Goal: Information Seeking & Learning: Learn about a topic

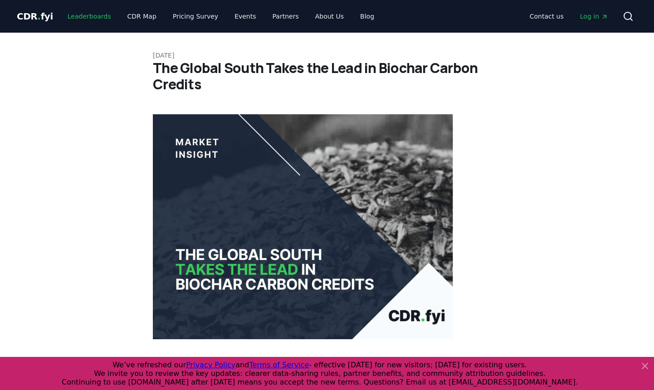
click at [94, 19] on link "Leaderboards" at bounding box center [89, 16] width 58 height 16
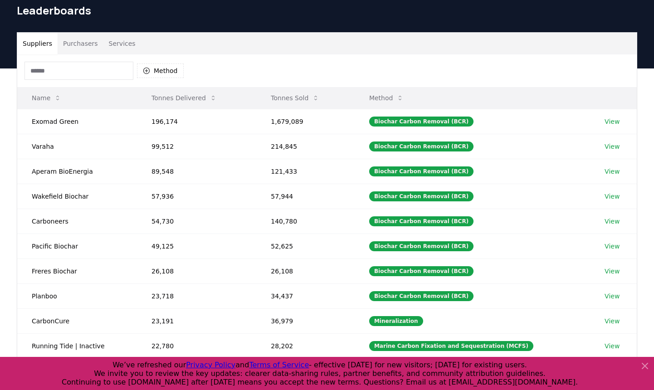
scroll to position [36, 0]
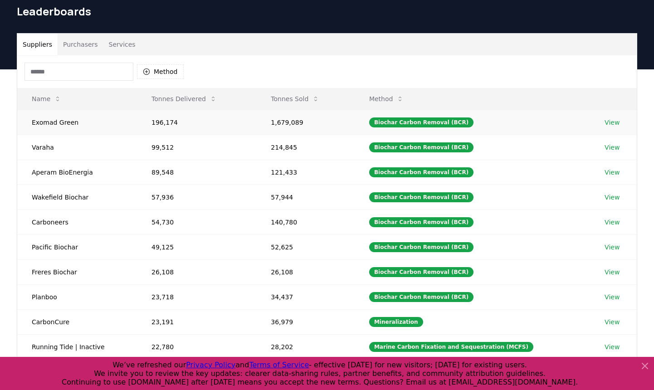
click at [610, 125] on link "View" at bounding box center [612, 122] width 15 height 9
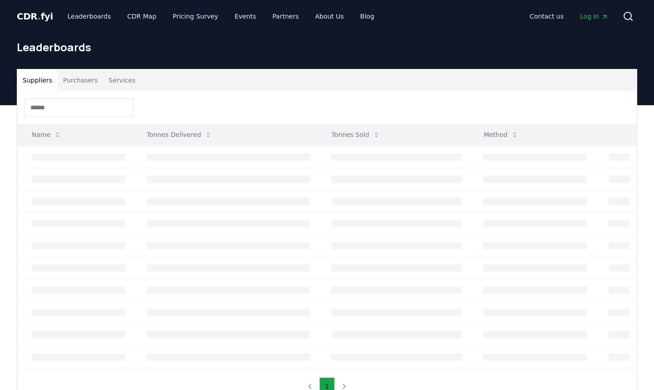
scroll to position [36, 0]
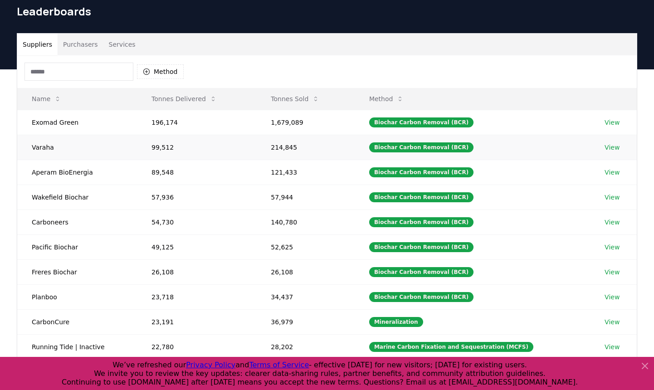
click at [612, 149] on link "View" at bounding box center [612, 147] width 15 height 9
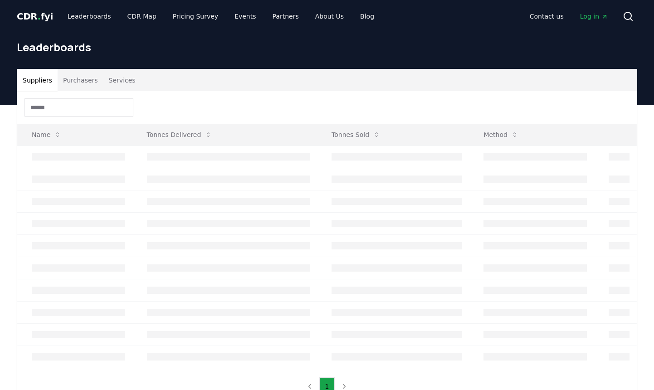
scroll to position [36, 0]
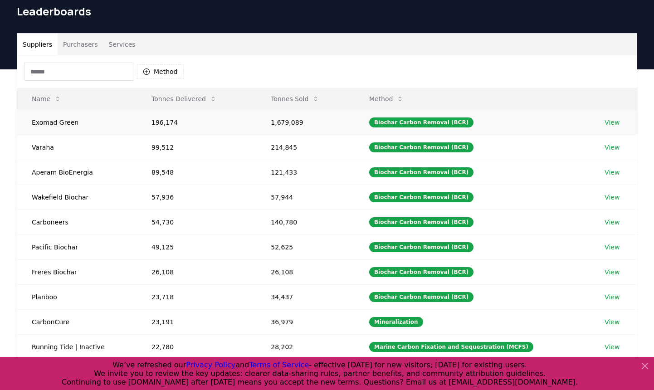
click at [606, 123] on link "View" at bounding box center [612, 122] width 15 height 9
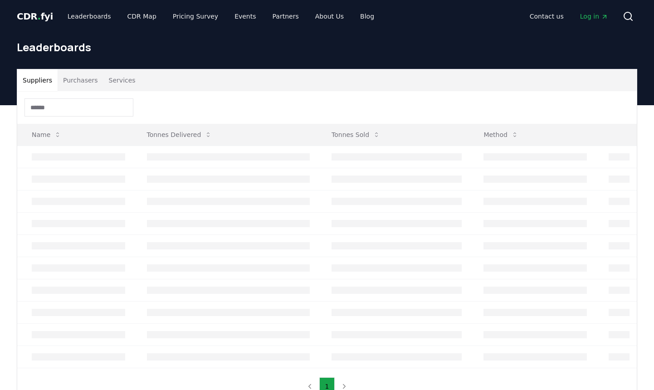
scroll to position [36, 0]
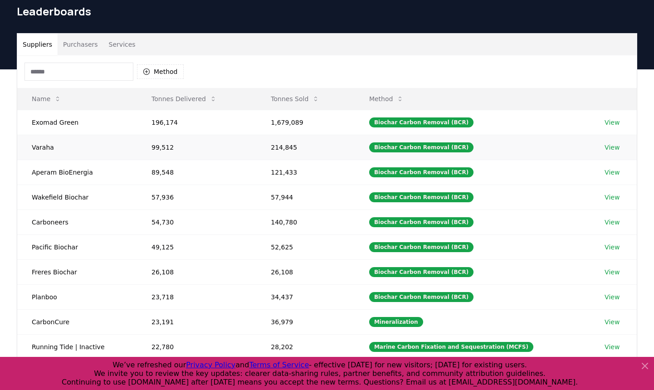
click at [606, 146] on link "View" at bounding box center [612, 147] width 15 height 9
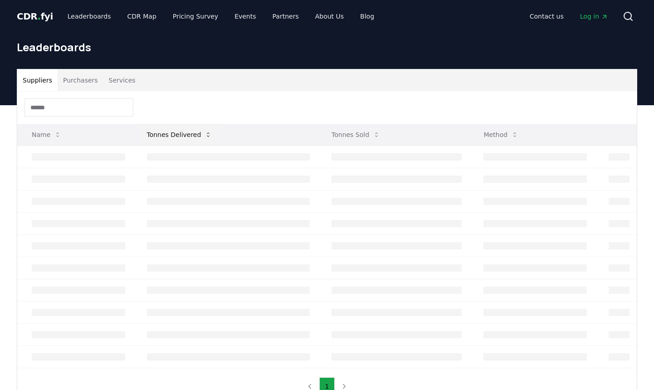
scroll to position [36, 0]
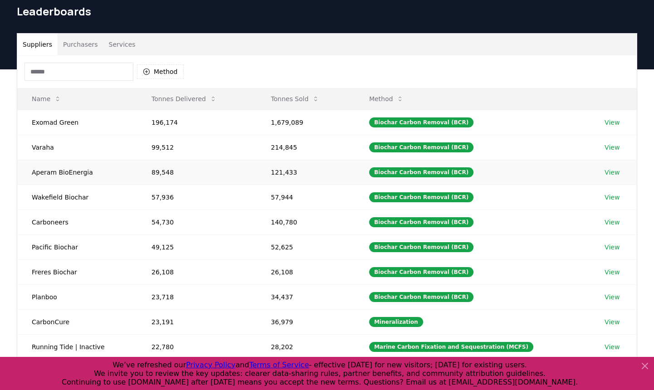
click at [614, 171] on link "View" at bounding box center [612, 172] width 15 height 9
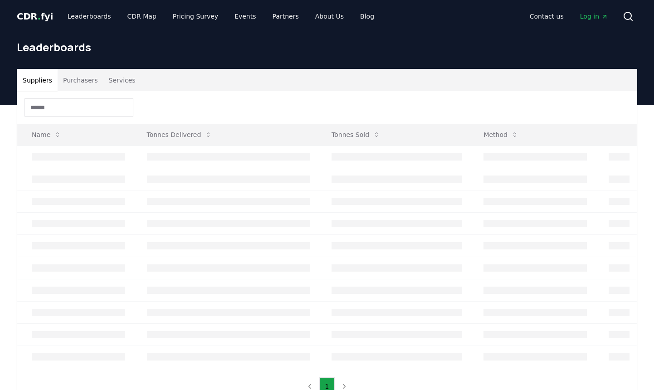
scroll to position [36, 0]
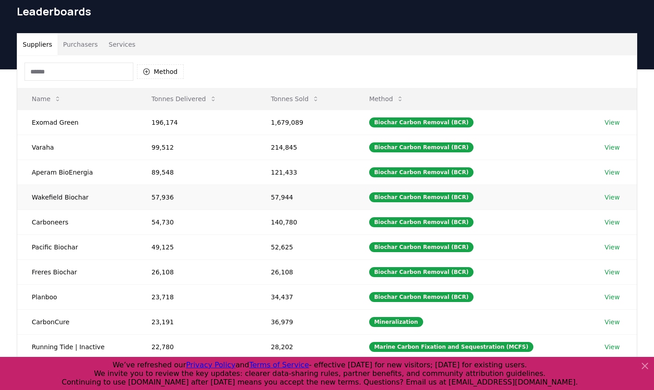
click at [607, 195] on link "View" at bounding box center [612, 197] width 15 height 9
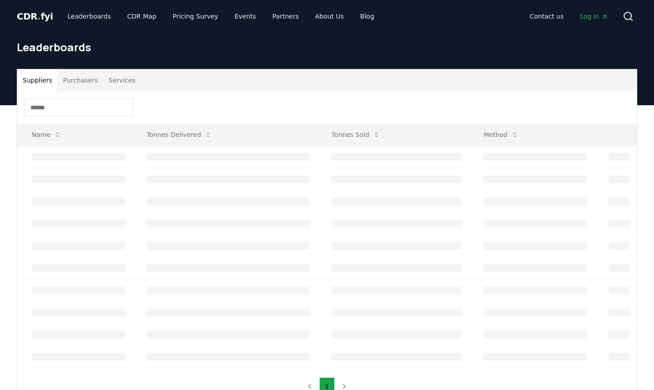
scroll to position [36, 0]
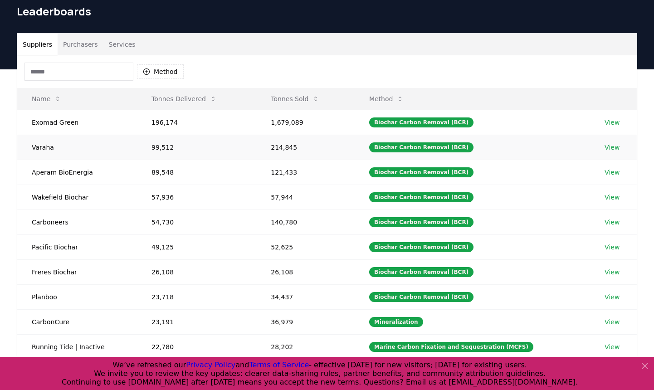
click at [611, 147] on link "View" at bounding box center [612, 147] width 15 height 9
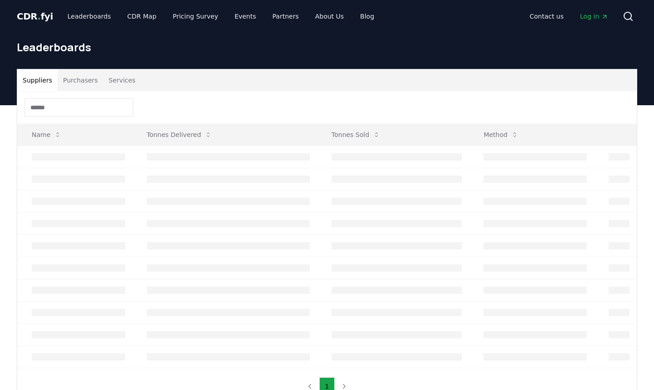
scroll to position [36, 0]
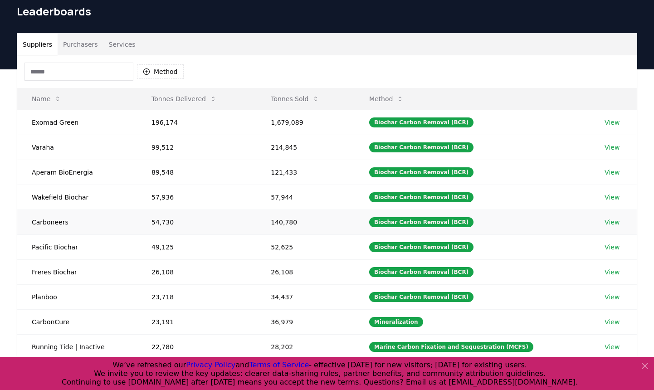
click at [610, 225] on link "View" at bounding box center [612, 222] width 15 height 9
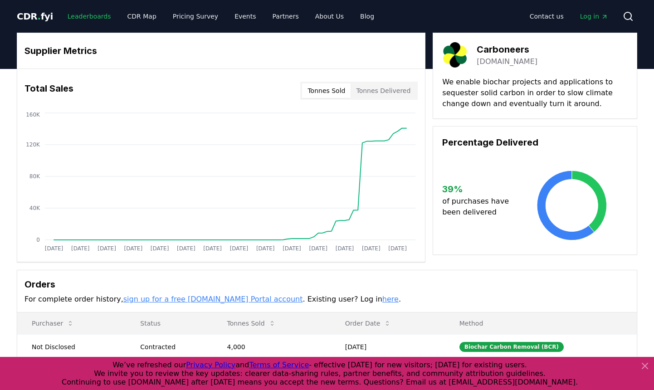
click at [95, 19] on link "Leaderboards" at bounding box center [89, 16] width 58 height 16
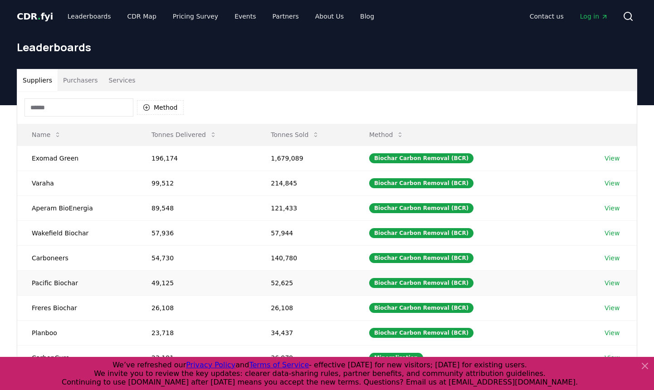
click at [181, 285] on td "49,125" at bounding box center [196, 282] width 119 height 25
click at [605, 280] on link "View" at bounding box center [612, 282] width 15 height 9
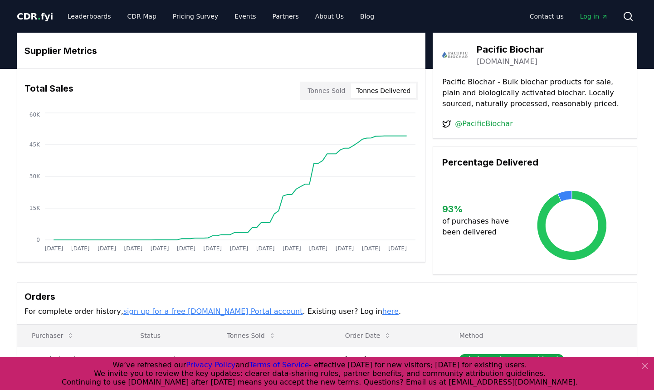
click at [381, 93] on button "Tonnes Delivered" at bounding box center [383, 90] width 65 height 15
click at [327, 92] on button "Tonnes Sold" at bounding box center [326, 90] width 49 height 15
click at [392, 95] on button "Tonnes Delivered" at bounding box center [383, 90] width 65 height 15
click at [337, 94] on button "Tonnes Sold" at bounding box center [326, 90] width 49 height 15
